Goal: Task Accomplishment & Management: Use online tool/utility

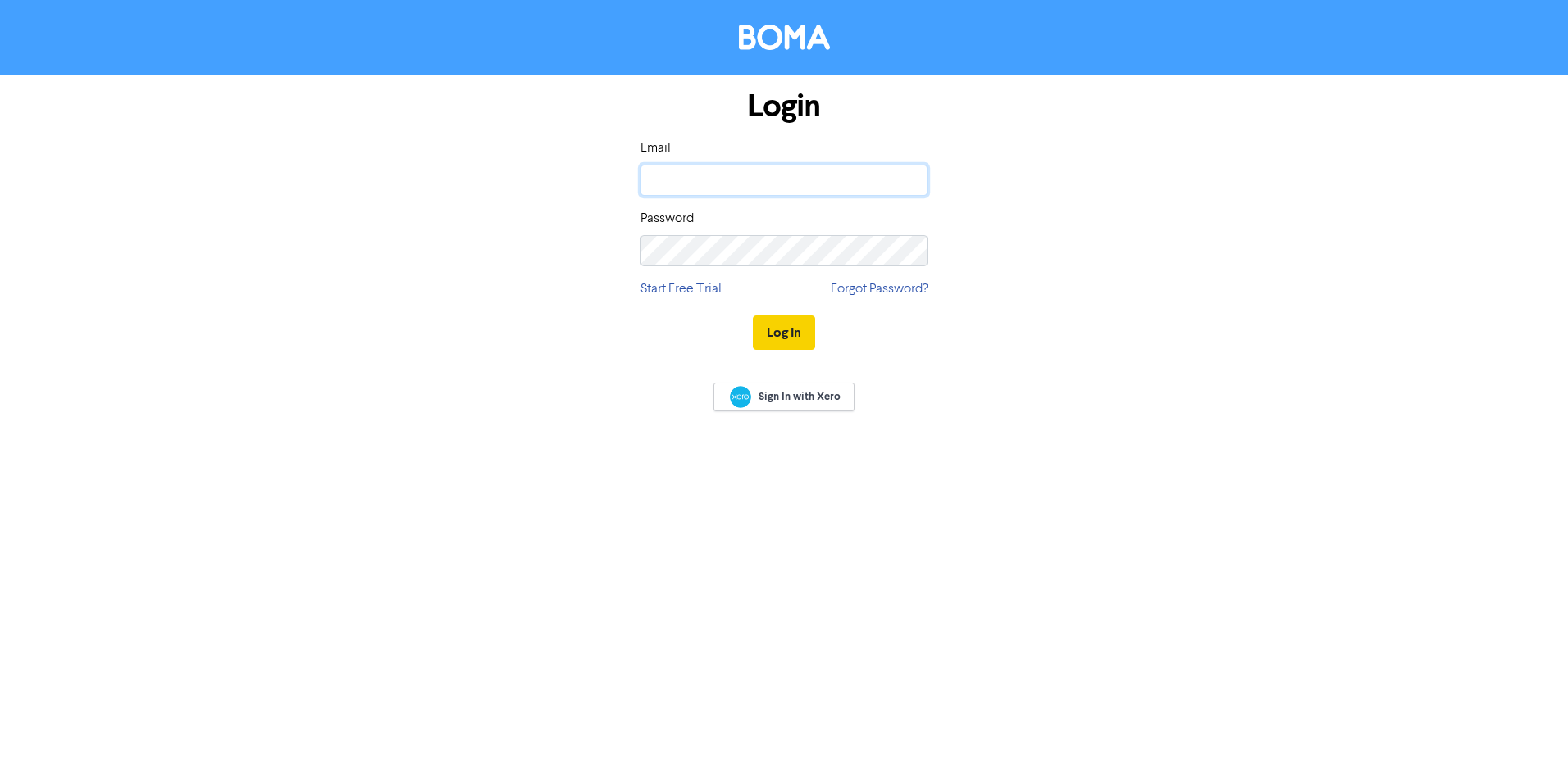
type input "[EMAIL_ADDRESS][DOMAIN_NAME]"
click at [784, 336] on button "Log In" at bounding box center [784, 332] width 62 height 34
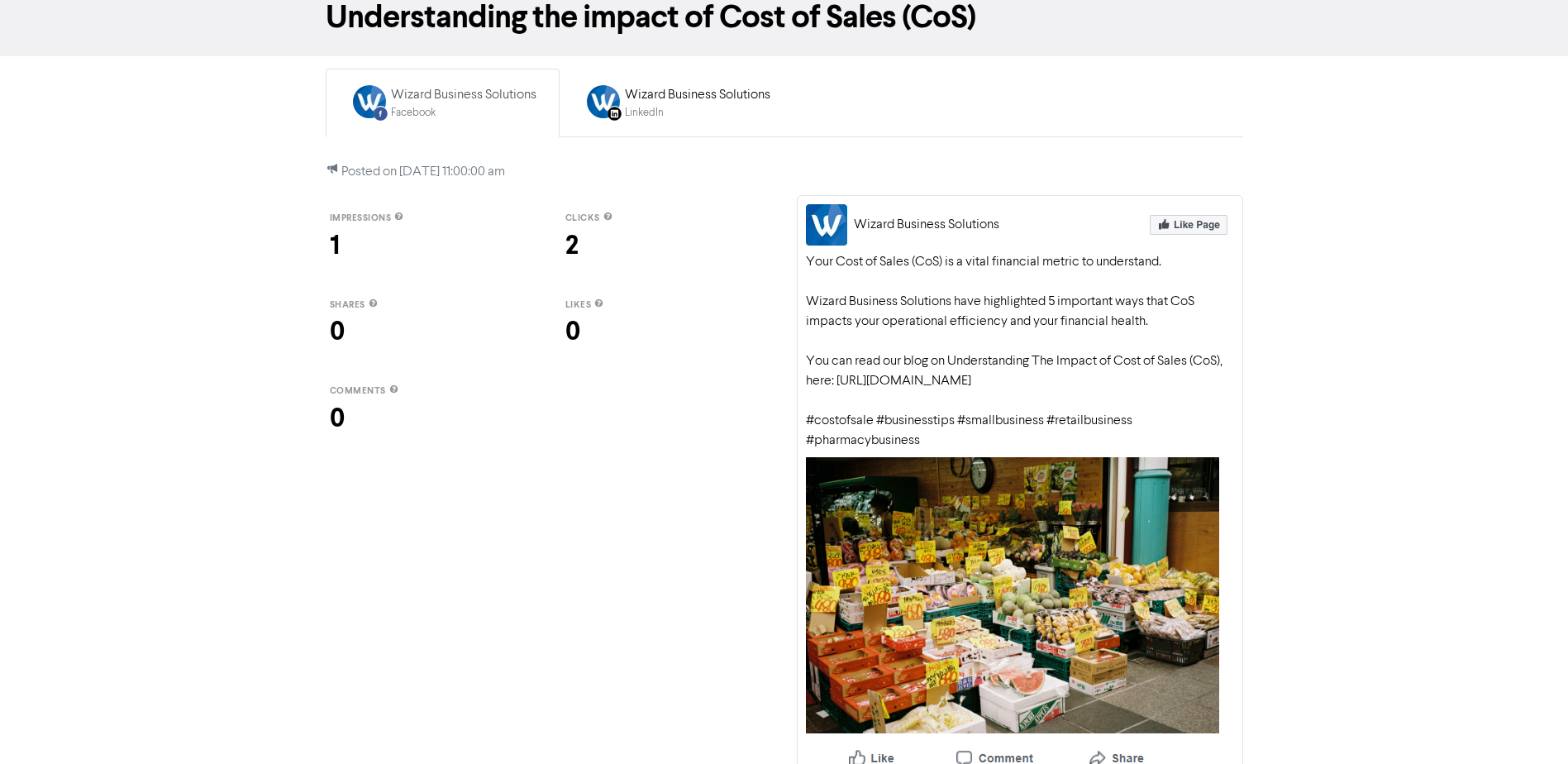
scroll to position [123, 0]
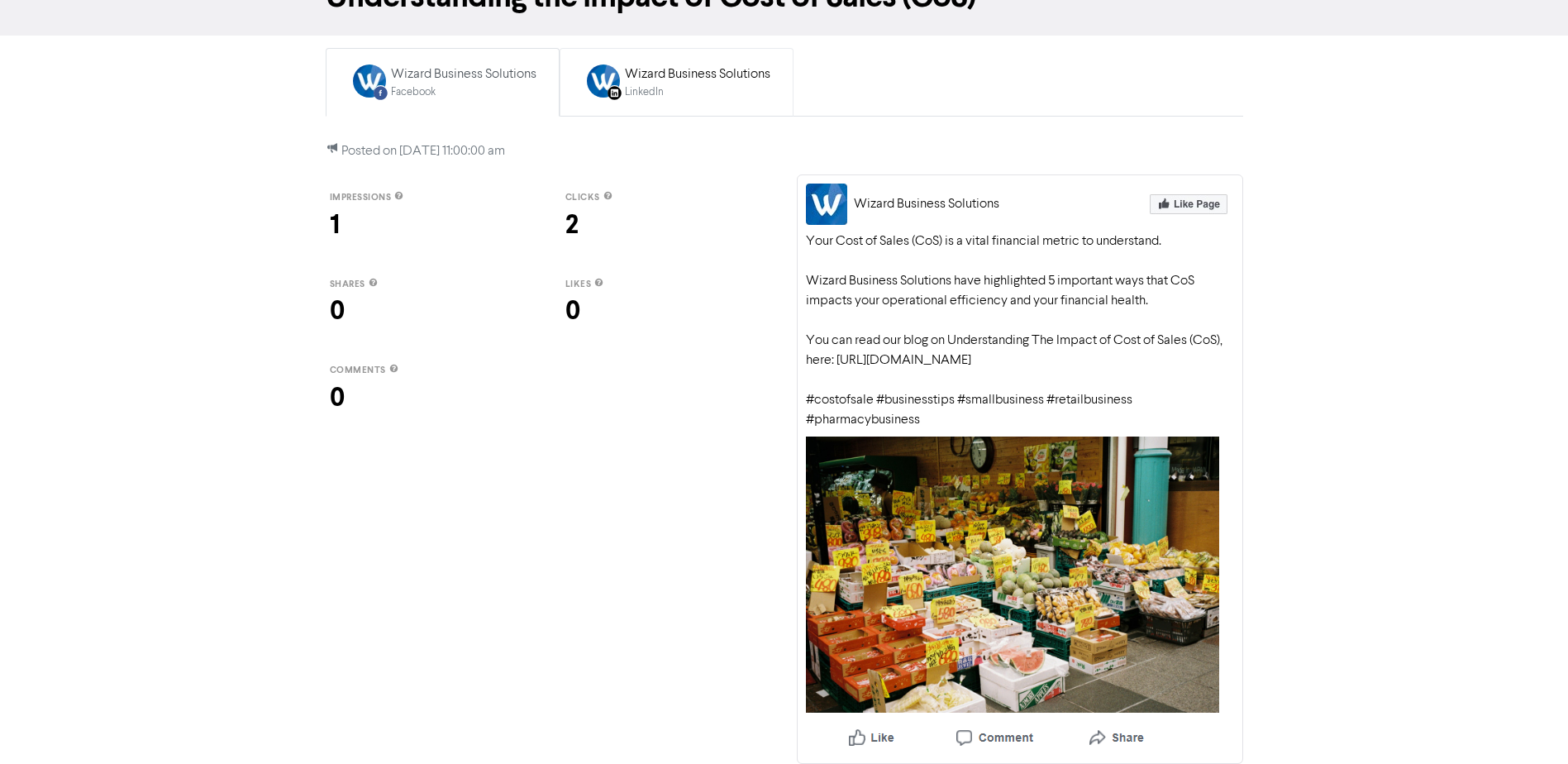
click at [705, 64] on div "Wizard Business Solutions" at bounding box center [697, 74] width 146 height 20
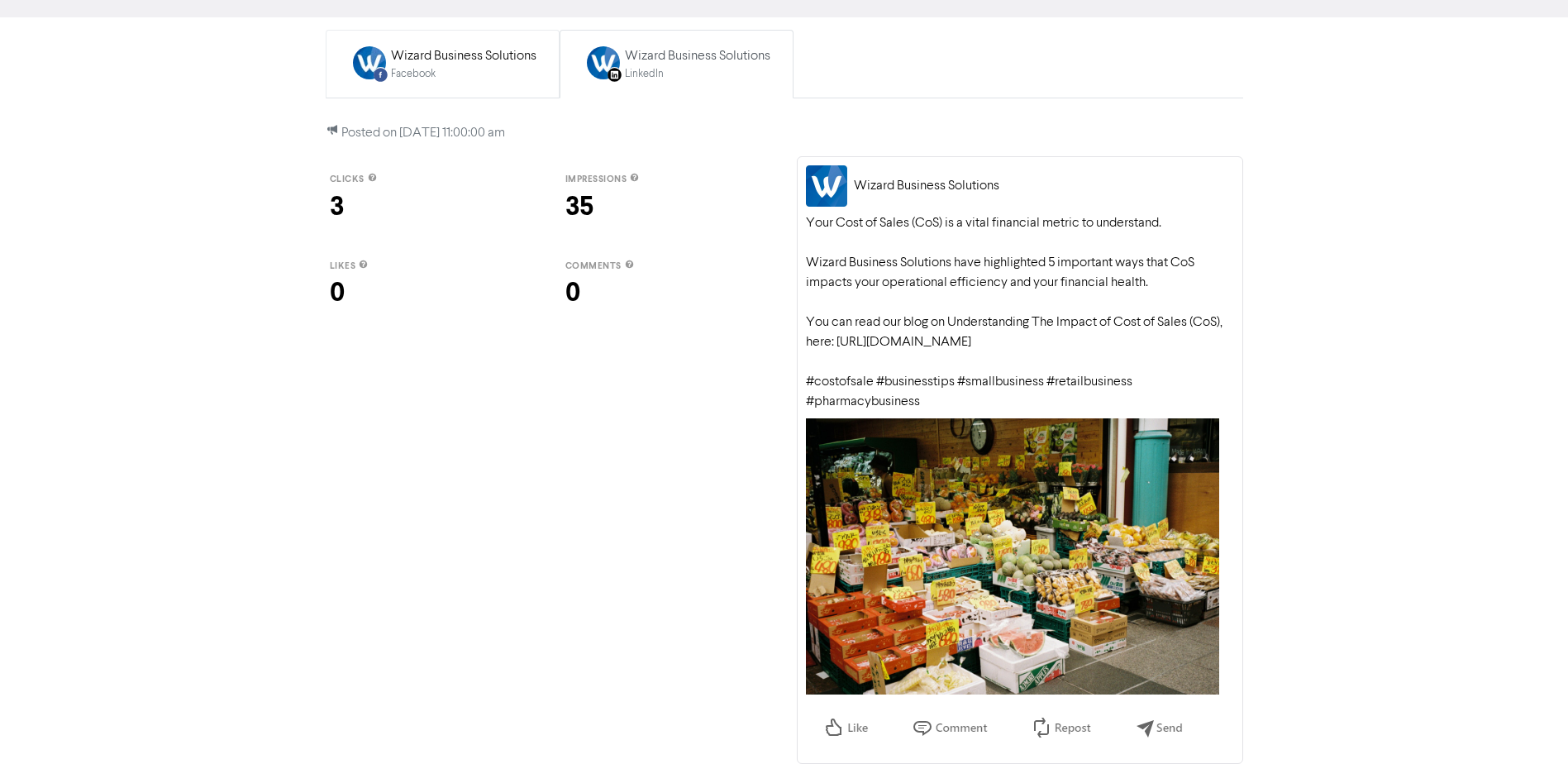
click at [458, 78] on div "Facebook" at bounding box center [464, 73] width 146 height 15
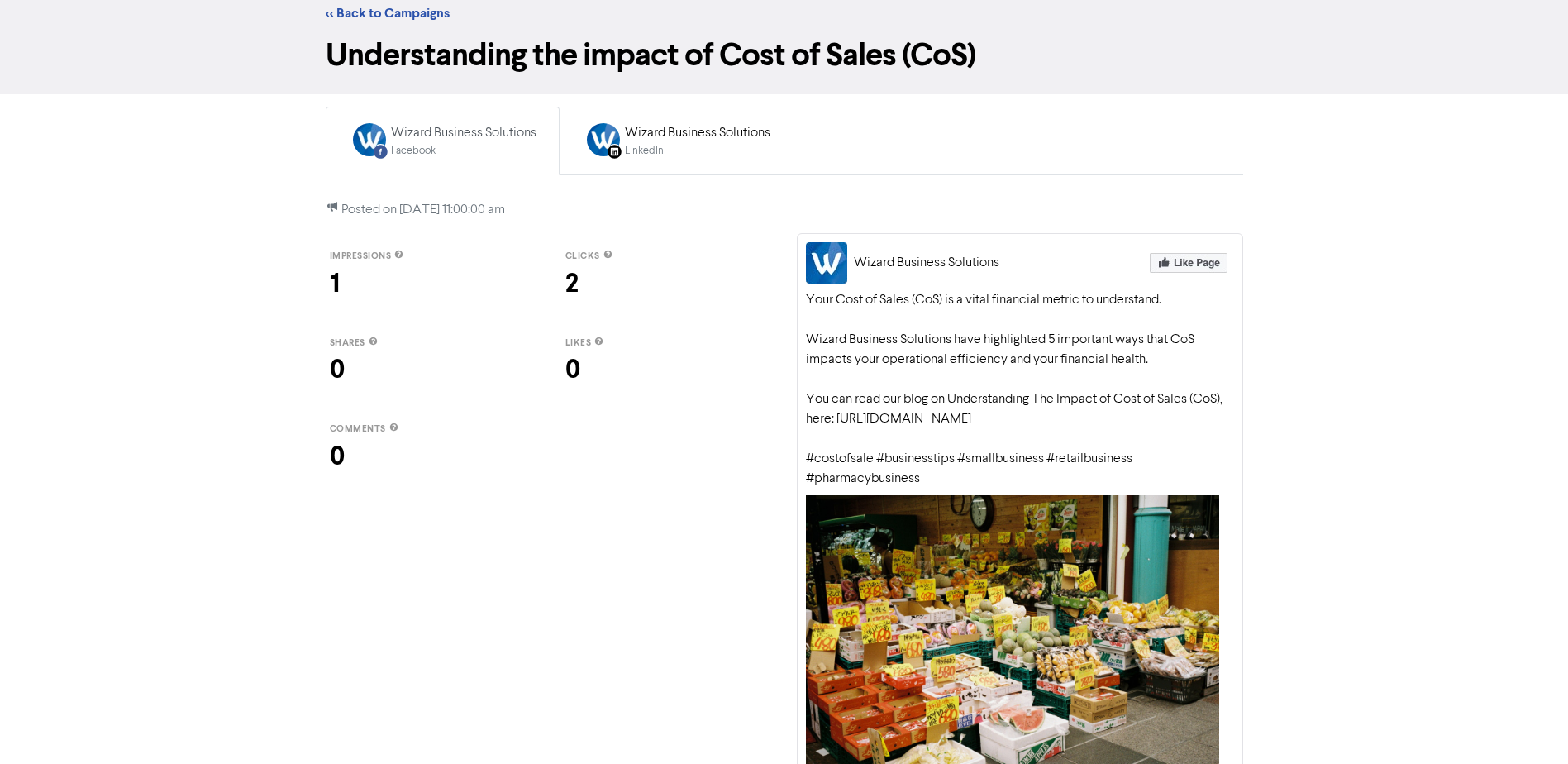
scroll to position [82, 0]
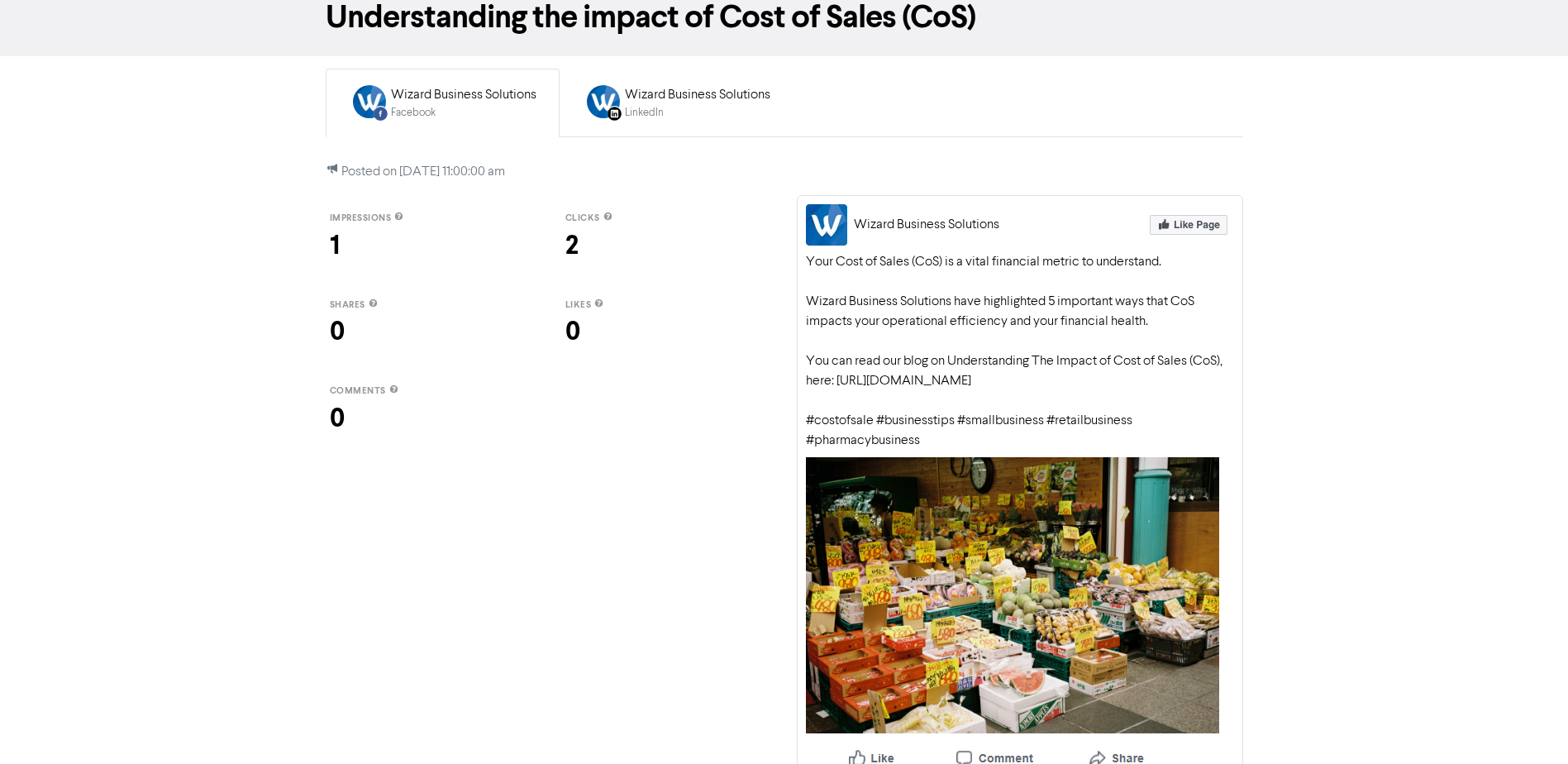
click at [421, 98] on div "Wizard Business Solutions" at bounding box center [464, 95] width 146 height 20
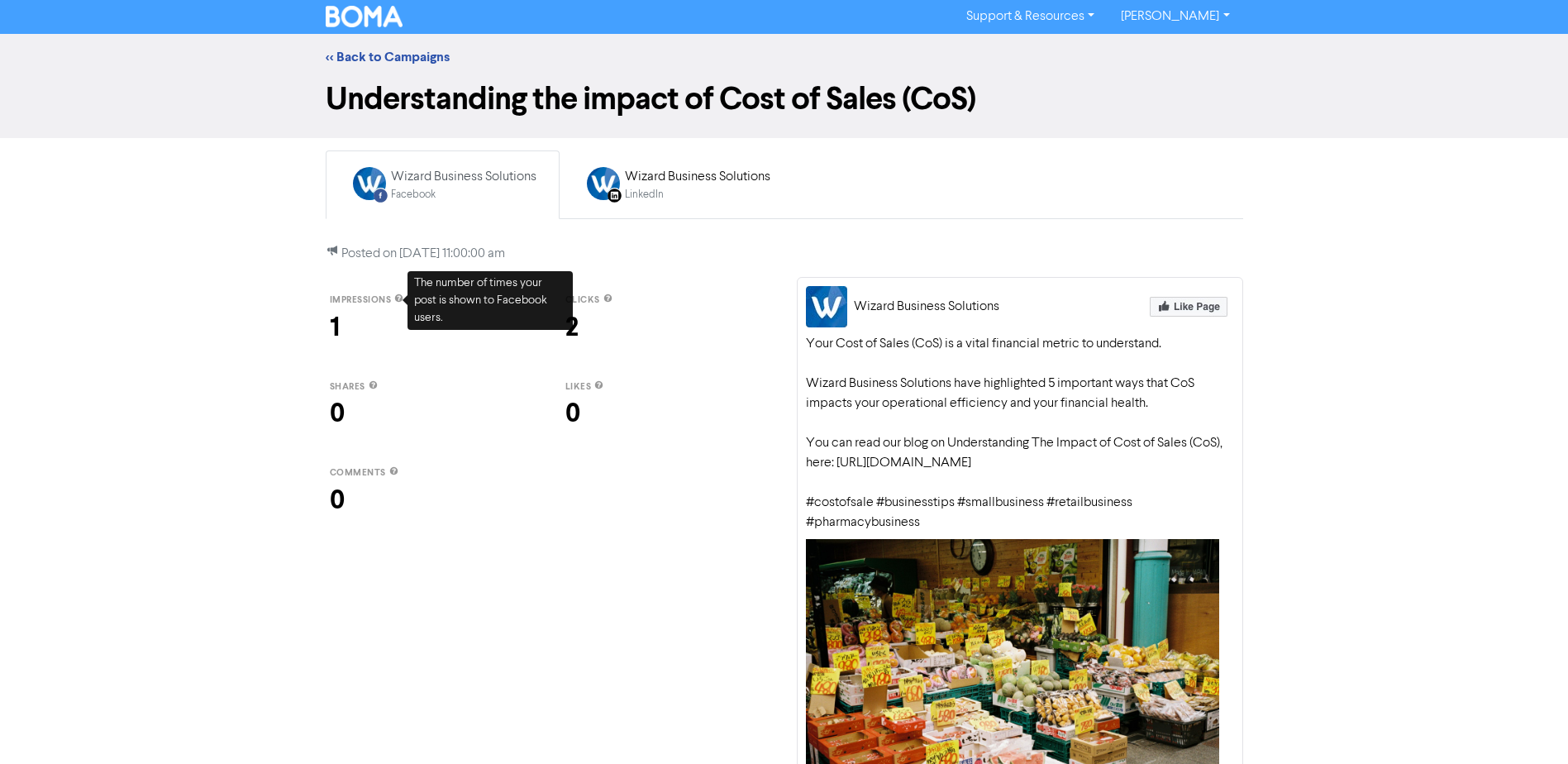
scroll to position [0, 0]
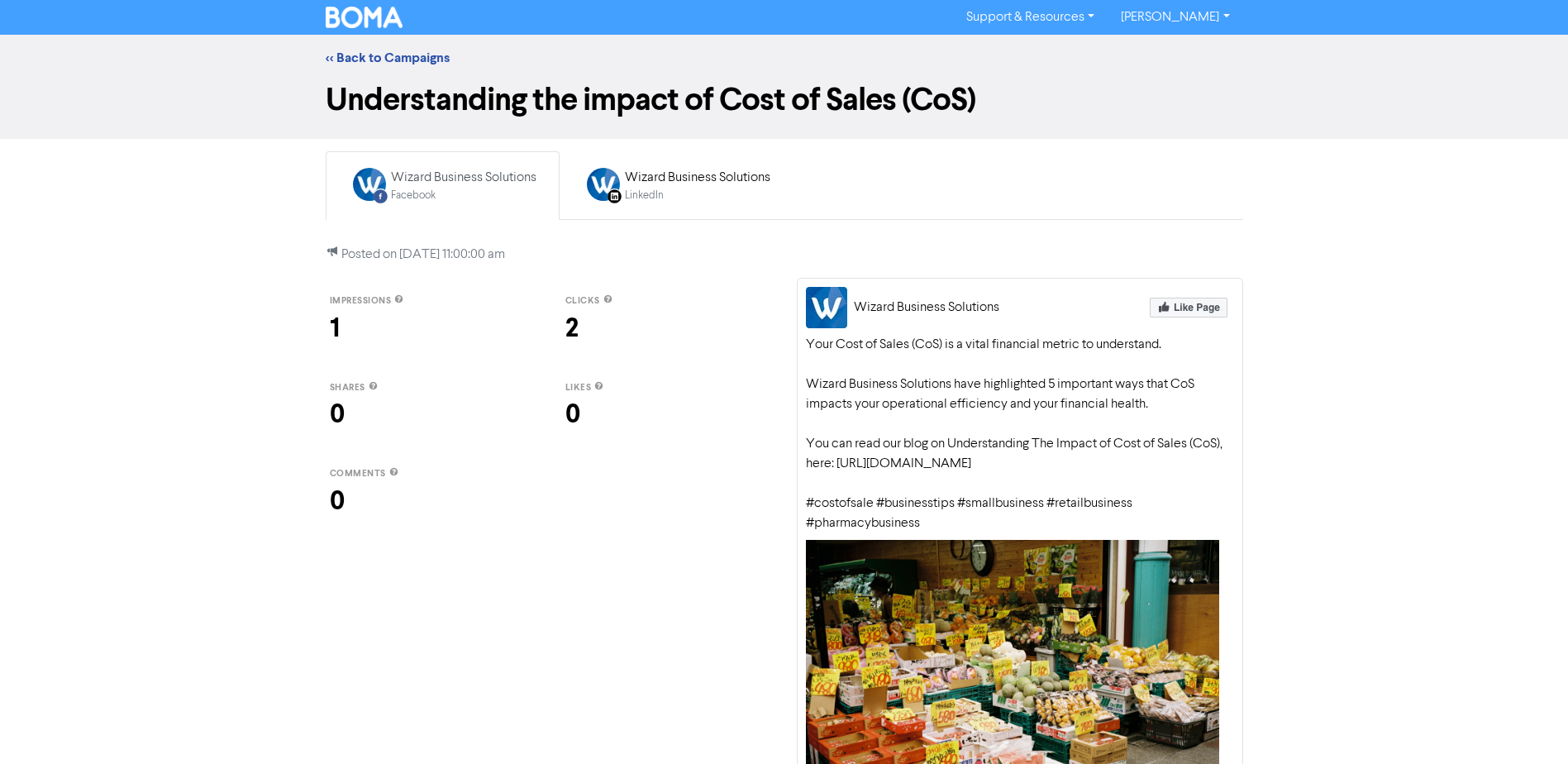
click at [390, 68] on div "<< Back to Campaigns" at bounding box center [784, 57] width 1568 height 46
click at [380, 62] on link "<< Back to Campaigns" at bounding box center [388, 58] width 124 height 16
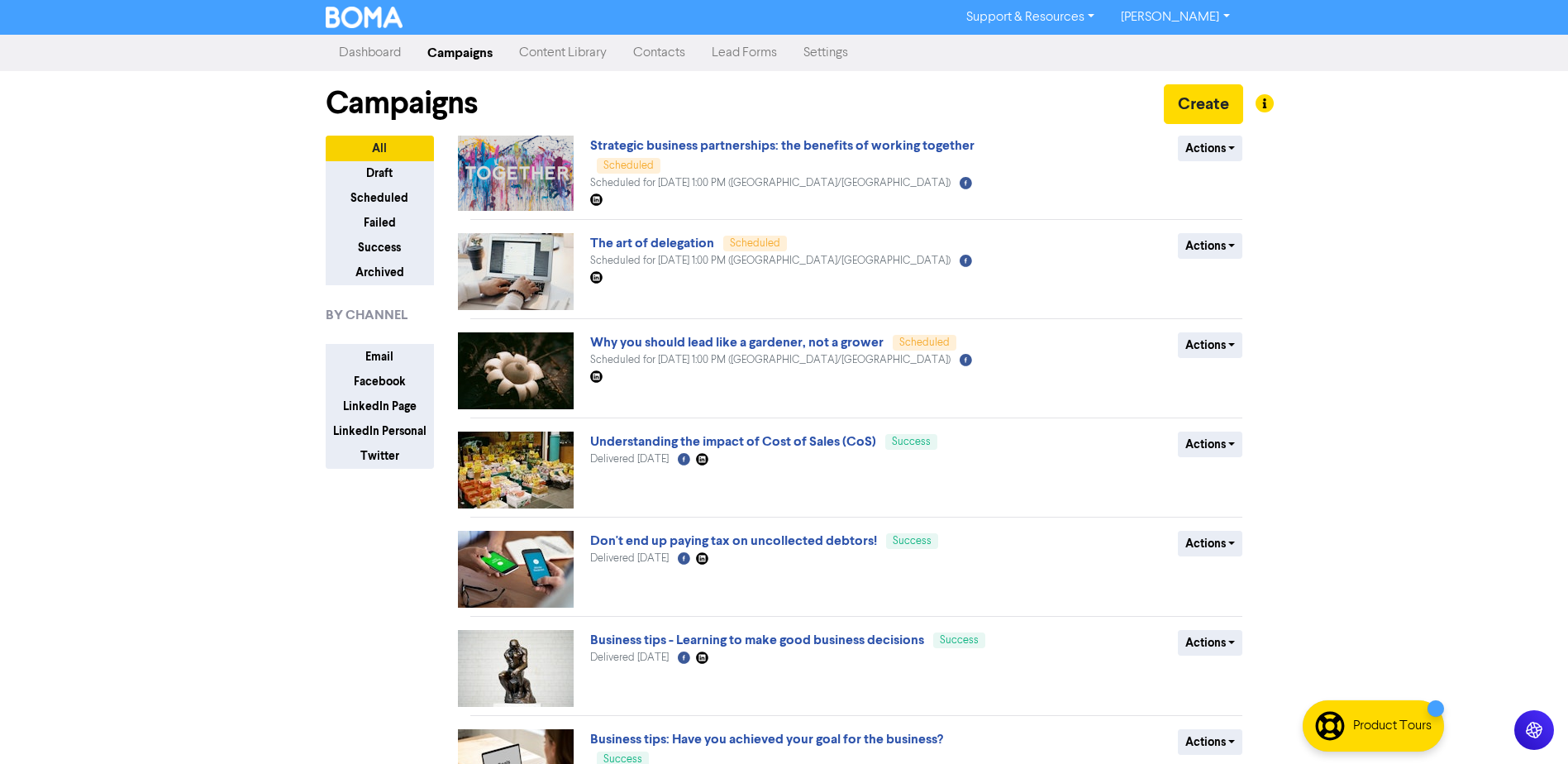
click at [630, 441] on link "Understanding the impact of Cost of Sales (CoS)" at bounding box center [734, 441] width 286 height 16
